Goal: Transaction & Acquisition: Purchase product/service

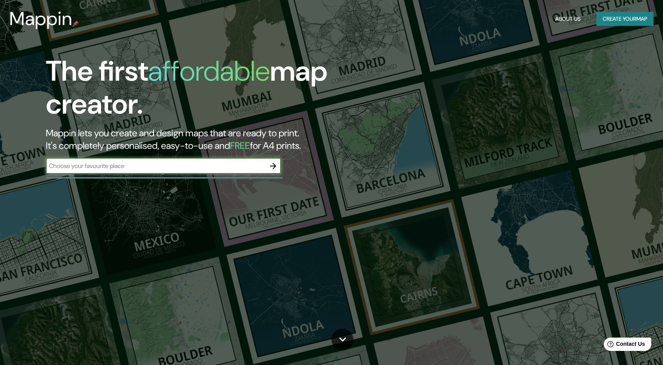
drag, startPoint x: 133, startPoint y: 167, endPoint x: 150, endPoint y: 148, distance: 25.3
click at [139, 164] on input "text" at bounding box center [156, 166] width 220 height 9
click at [631, 25] on button "Create your map" at bounding box center [625, 19] width 57 height 15
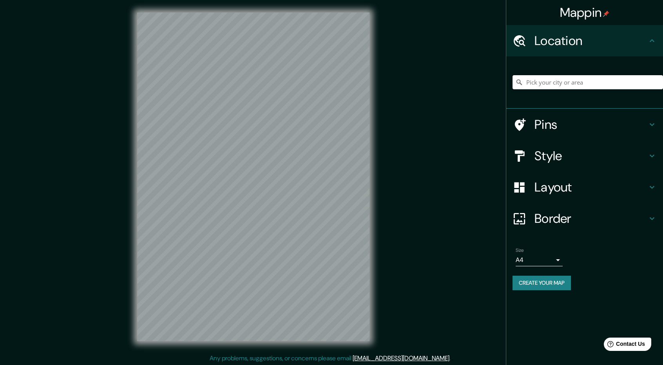
click at [576, 83] on input "Pick your city or area" at bounding box center [588, 82] width 151 height 14
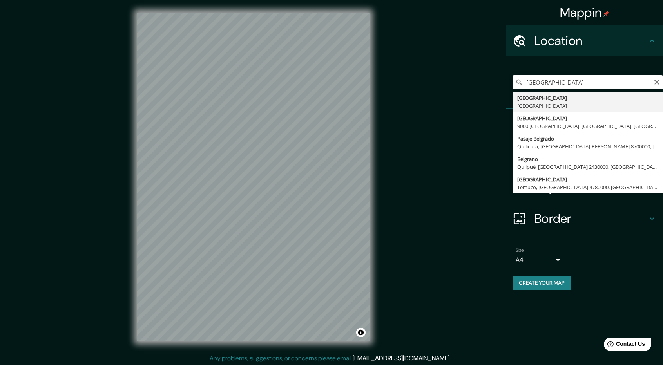
type input "[GEOGRAPHIC_DATA], [GEOGRAPHIC_DATA]"
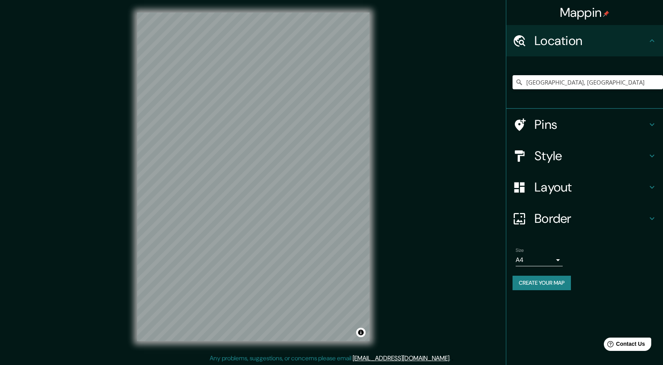
click at [561, 151] on h4 "Style" at bounding box center [591, 156] width 113 height 16
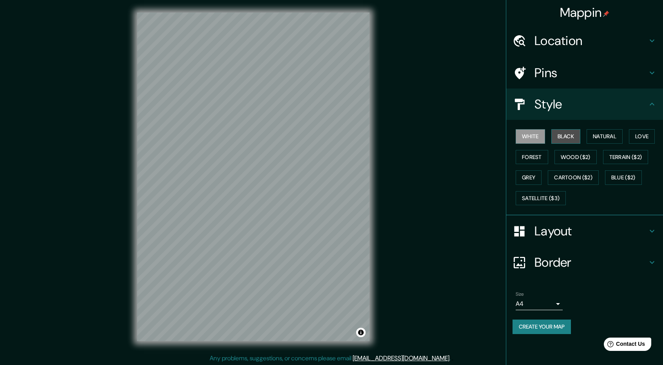
click at [566, 131] on button "Black" at bounding box center [566, 136] width 29 height 15
click at [536, 141] on button "White" at bounding box center [530, 136] width 29 height 15
click at [604, 138] on button "Natural" at bounding box center [605, 136] width 36 height 15
click at [539, 136] on button "White" at bounding box center [530, 136] width 29 height 15
click at [556, 138] on button "Black" at bounding box center [566, 136] width 29 height 15
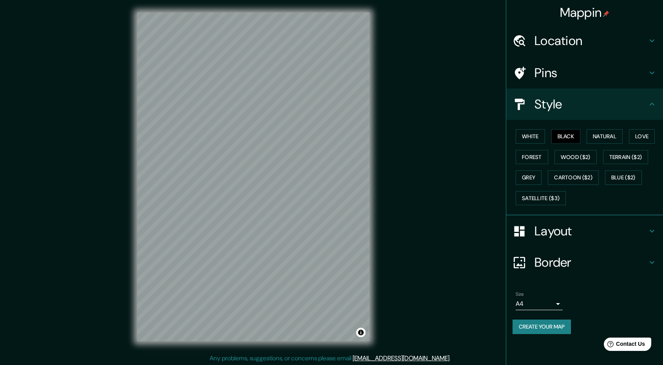
click at [558, 226] on h4 "Layout" at bounding box center [591, 231] width 113 height 16
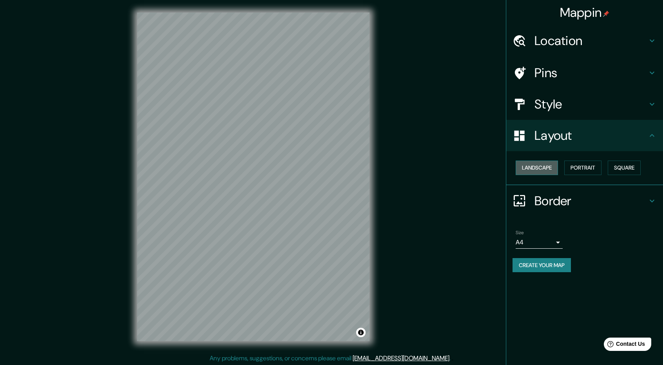
click at [548, 171] on button "Landscape" at bounding box center [537, 168] width 42 height 15
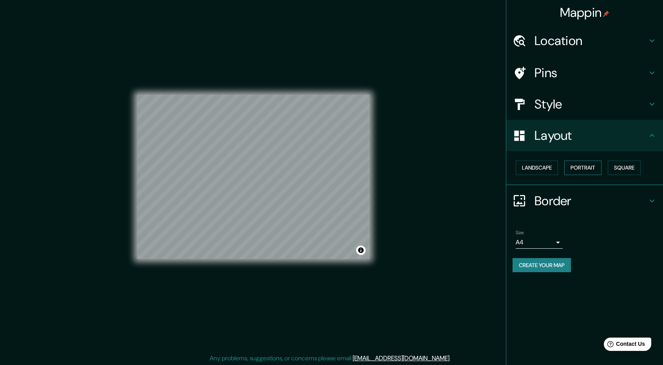
click at [592, 171] on button "Portrait" at bounding box center [583, 168] width 37 height 15
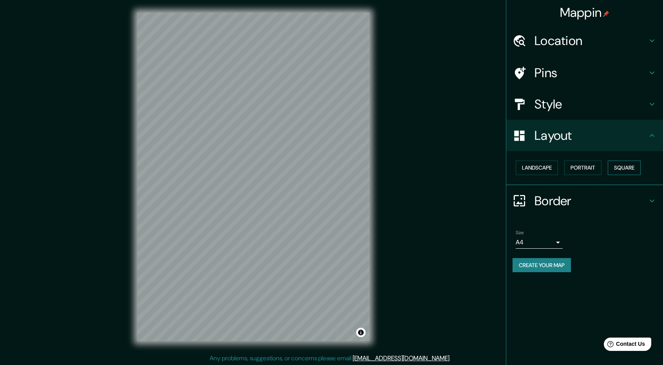
click at [632, 170] on button "Square" at bounding box center [624, 168] width 33 height 15
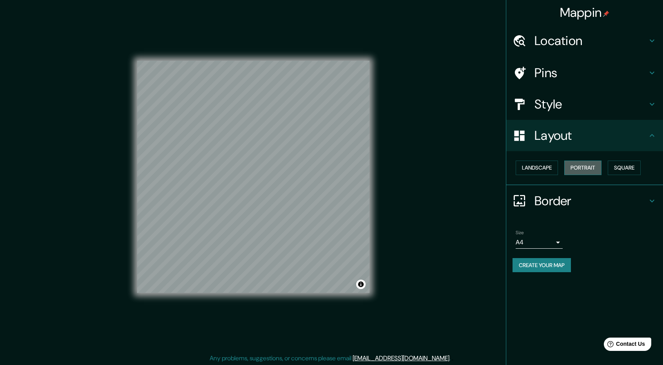
click at [587, 170] on button "Portrait" at bounding box center [583, 168] width 37 height 15
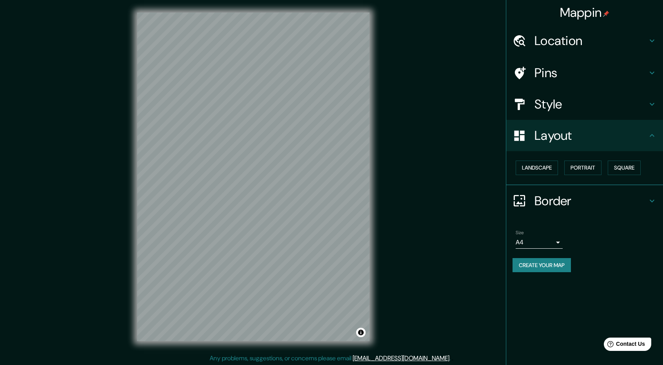
click at [552, 198] on h4 "Border" at bounding box center [591, 201] width 113 height 16
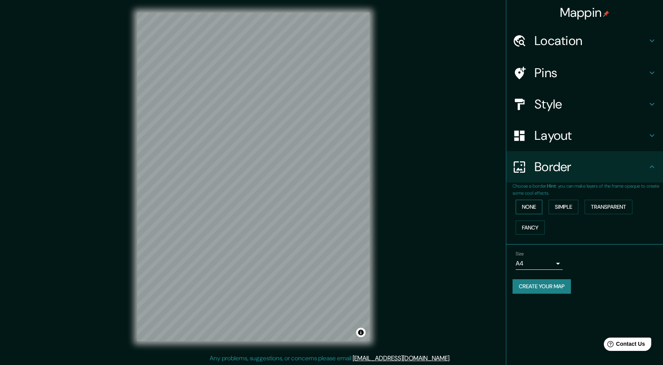
click at [537, 203] on button "None" at bounding box center [529, 207] width 27 height 15
click at [554, 207] on button "Simple" at bounding box center [564, 207] width 30 height 15
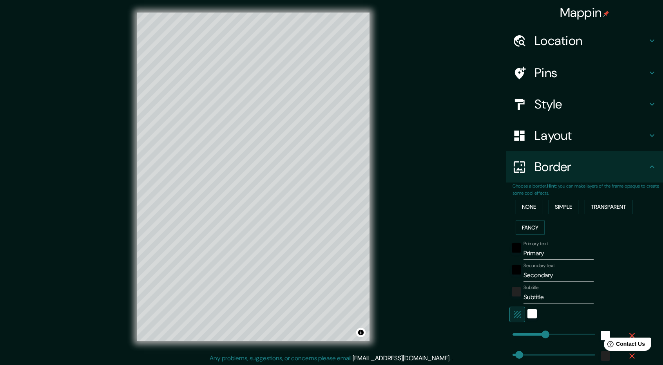
click at [534, 207] on button "None" at bounding box center [529, 207] width 27 height 15
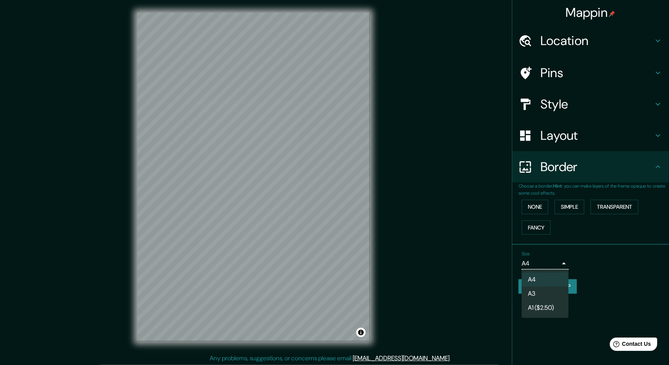
click at [548, 262] on body "Mappin Location [GEOGRAPHIC_DATA], [GEOGRAPHIC_DATA] Pins Style Layout Border C…" at bounding box center [334, 182] width 669 height 365
click at [549, 296] on li "A3" at bounding box center [545, 294] width 47 height 14
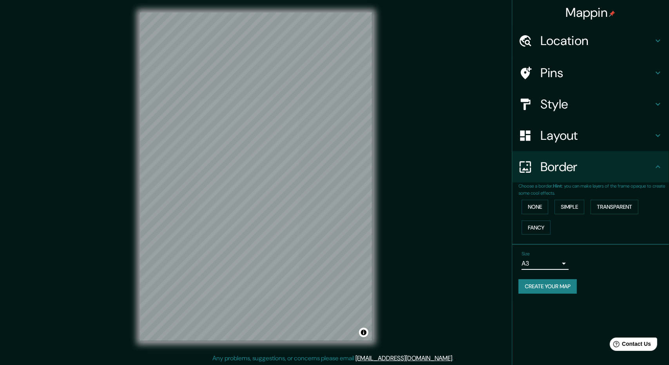
click at [554, 263] on body "Mappin Location [GEOGRAPHIC_DATA], [GEOGRAPHIC_DATA] Pins Style Layout Border C…" at bounding box center [334, 182] width 669 height 365
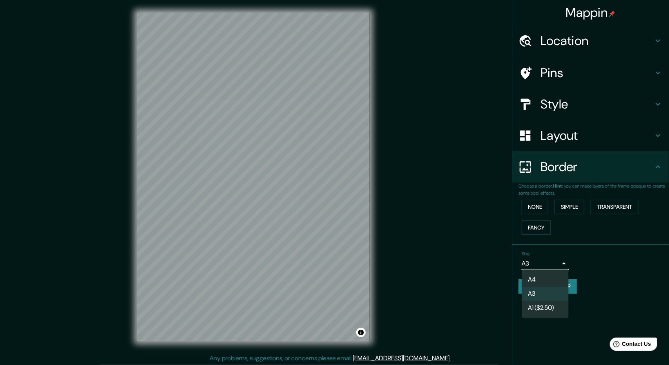
click at [554, 278] on li "A4" at bounding box center [545, 280] width 47 height 14
type input "single"
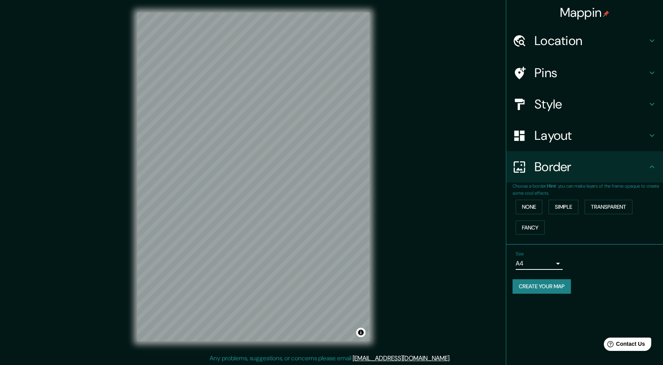
click at [554, 289] on button "Create your map" at bounding box center [542, 287] width 58 height 15
click at [556, 290] on button "Create your map" at bounding box center [542, 287] width 58 height 15
click at [543, 287] on button "Create your map" at bounding box center [542, 287] width 58 height 15
click at [543, 287] on div "Create your map" at bounding box center [585, 287] width 144 height 15
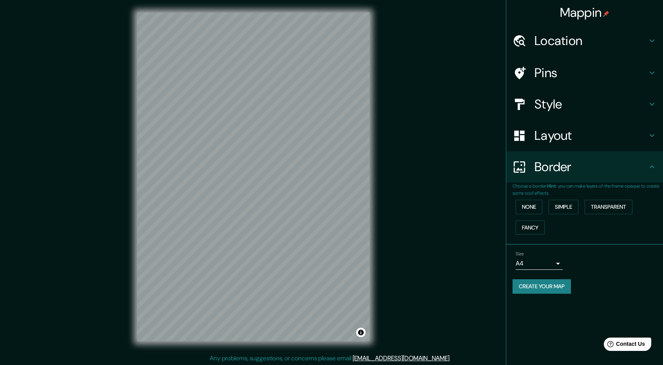
click at [545, 283] on button "Create your map" at bounding box center [542, 287] width 58 height 15
click at [614, 276] on div "Size A4 single Create your map" at bounding box center [585, 274] width 144 height 52
click at [557, 290] on button "Create your map" at bounding box center [542, 287] width 58 height 15
click at [538, 290] on button "Create your map" at bounding box center [542, 287] width 58 height 15
click at [573, 42] on h4 "Location" at bounding box center [591, 41] width 113 height 16
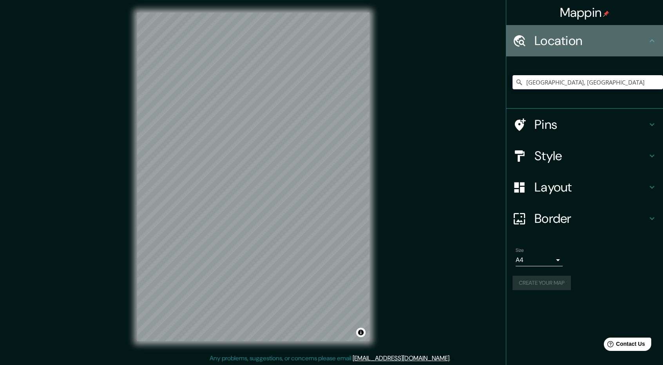
click at [573, 42] on h4 "Location" at bounding box center [591, 41] width 113 height 16
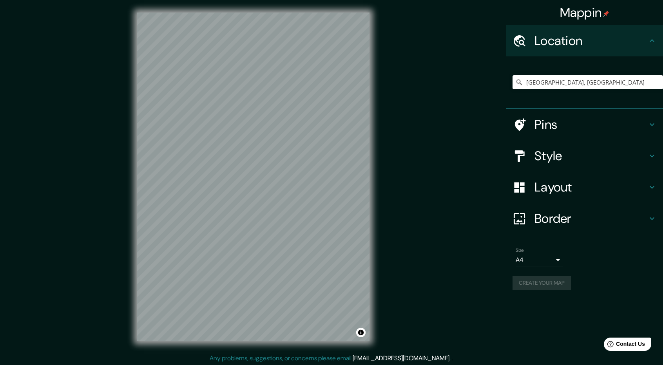
click at [399, 183] on div "Mappin Location [GEOGRAPHIC_DATA], [GEOGRAPHIC_DATA] Pins Style Layout Border C…" at bounding box center [331, 183] width 663 height 367
click at [561, 283] on button "Create your map" at bounding box center [542, 283] width 58 height 15
click at [561, 283] on div "Create your map" at bounding box center [585, 283] width 144 height 15
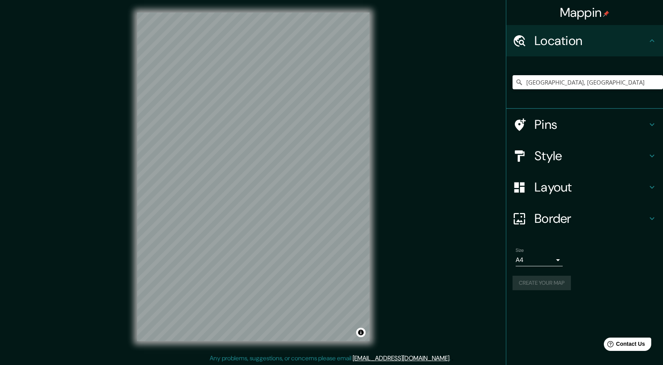
click at [561, 283] on div "Create your map" at bounding box center [585, 283] width 144 height 15
